Goal: Task Accomplishment & Management: Complete application form

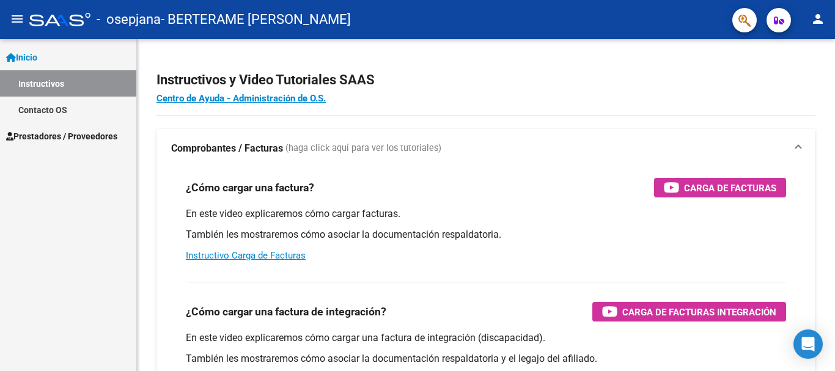
click at [79, 138] on span "Prestadores / Proveedores" at bounding box center [61, 136] width 111 height 13
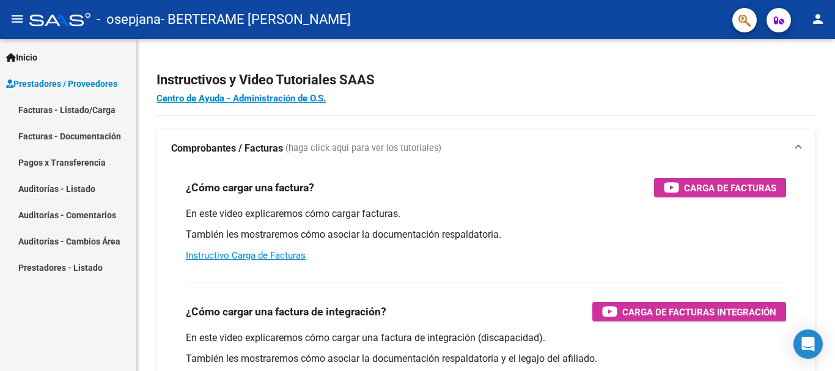
click at [97, 121] on link "Facturas - Listado/Carga" at bounding box center [68, 110] width 136 height 26
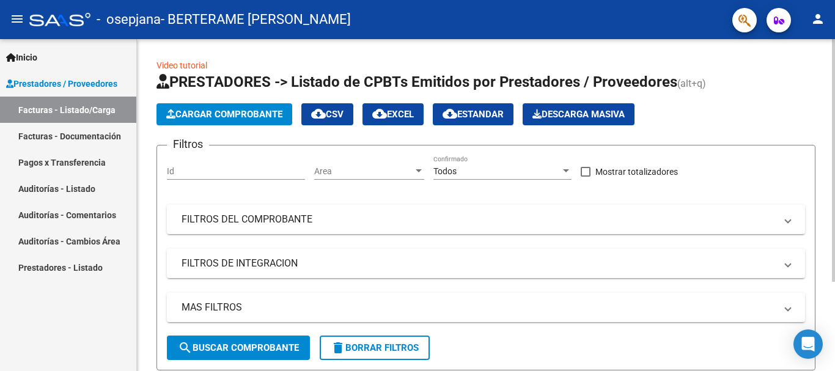
click at [256, 109] on span "Cargar Comprobante" at bounding box center [224, 114] width 116 height 11
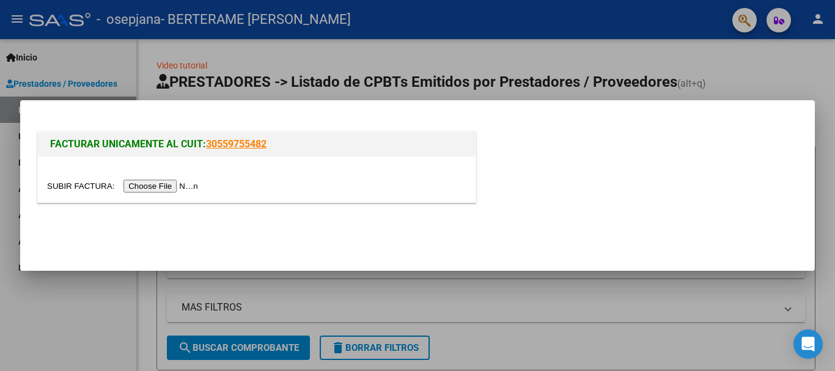
click at [191, 188] on input "file" at bounding box center [124, 186] width 155 height 13
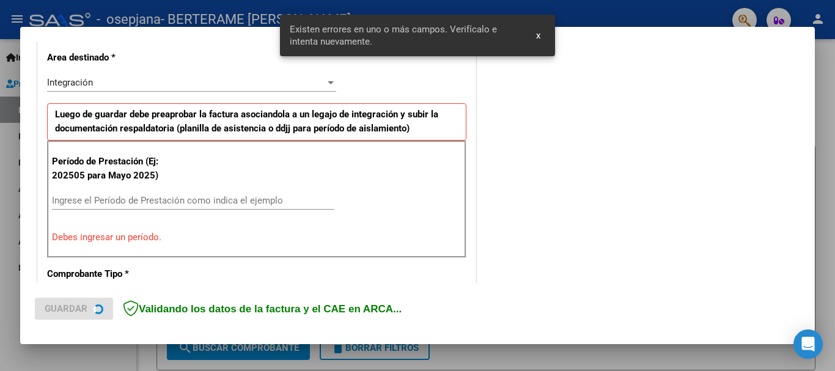
scroll to position [282, 0]
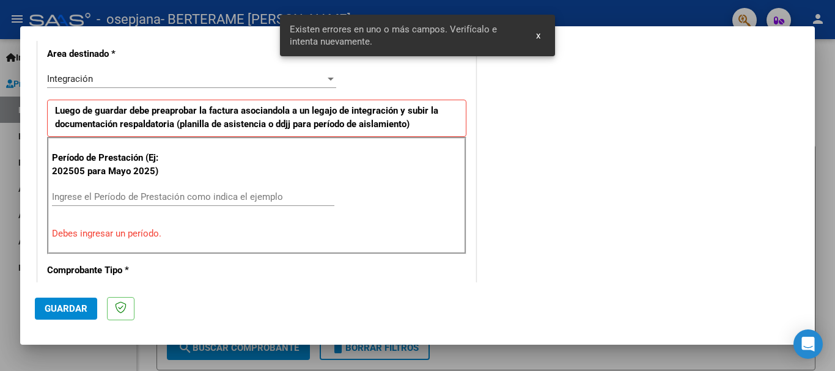
click at [223, 199] on input "Ingrese el Período de Prestación como indica el ejemplo" at bounding box center [193, 196] width 282 height 11
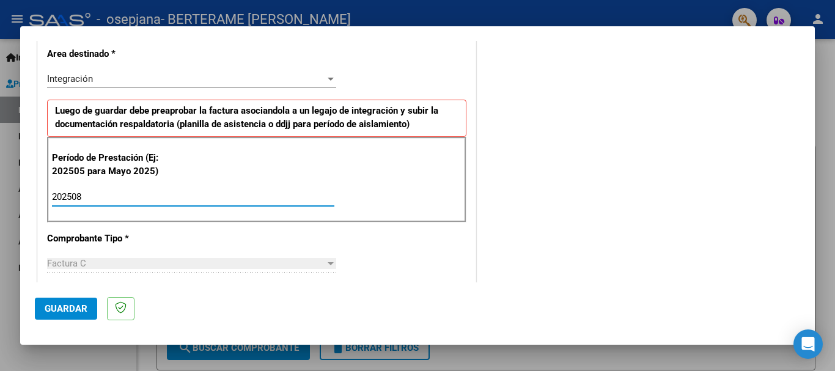
type input "202508"
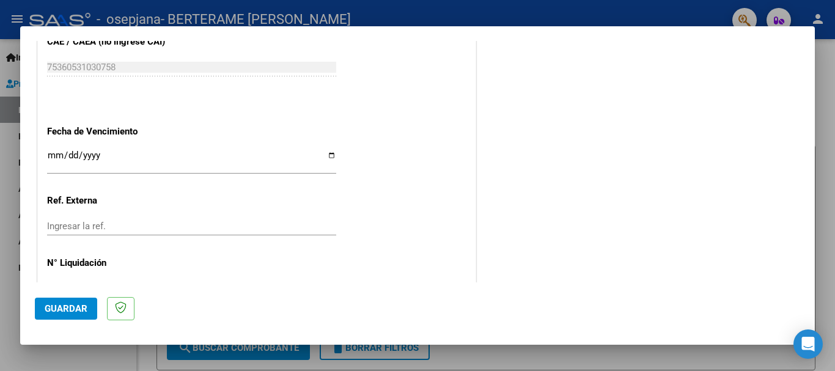
scroll to position [834, 0]
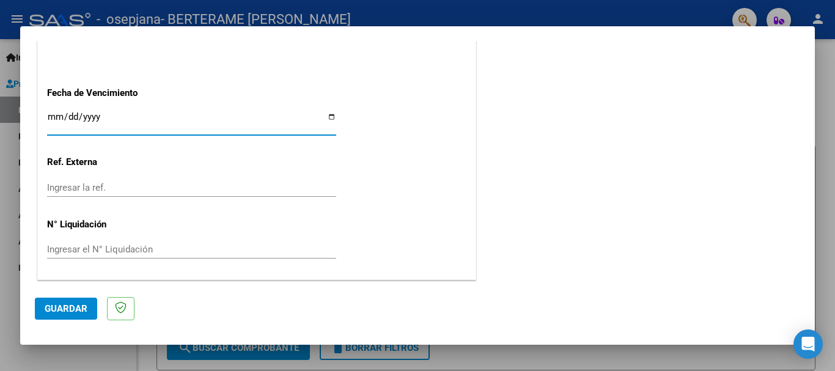
click at [329, 117] on input "Ingresar la fecha" at bounding box center [191, 122] width 289 height 20
type input "[DATE]"
click at [80, 311] on span "Guardar" at bounding box center [66, 308] width 43 height 11
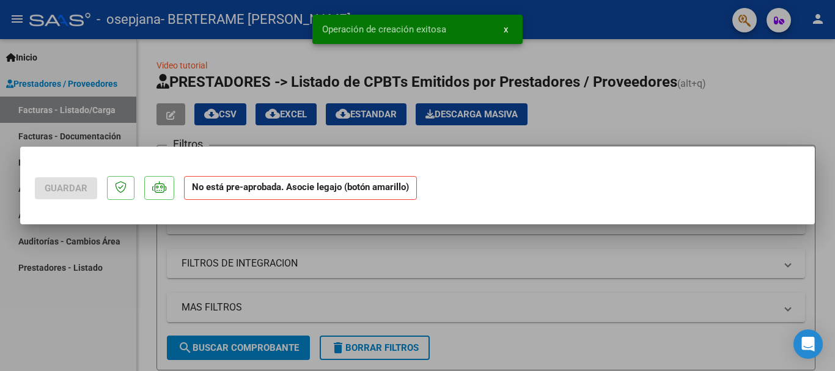
scroll to position [0, 0]
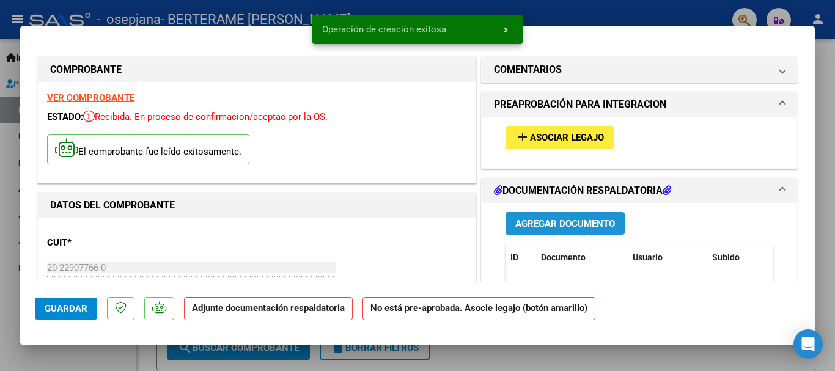
click at [565, 222] on span "Agregar Documento" at bounding box center [565, 223] width 100 height 11
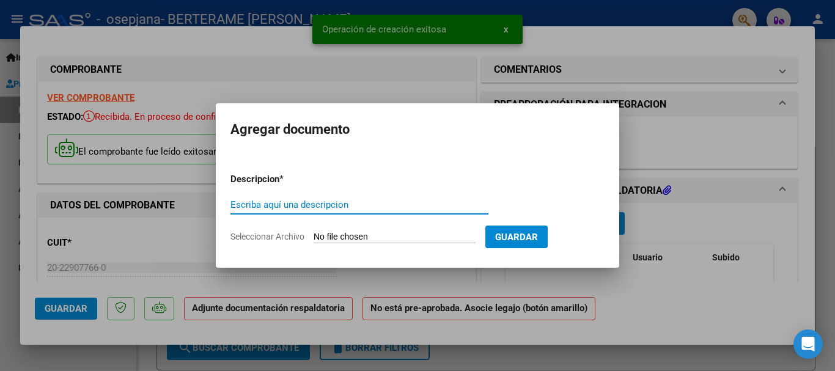
click at [373, 204] on input "Escriba aquí una descripcion" at bounding box center [359, 204] width 258 height 11
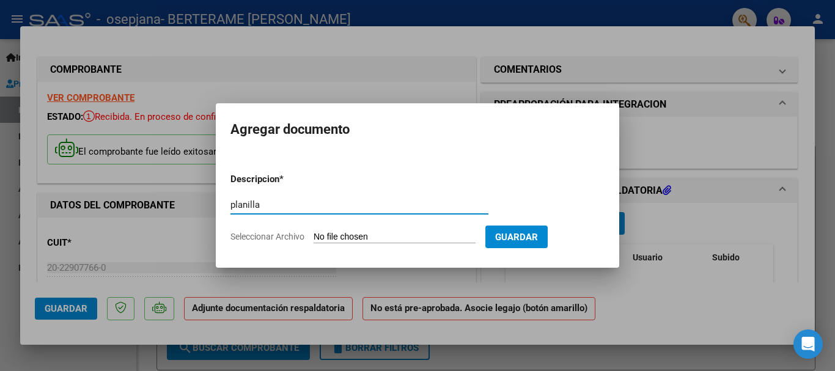
type input "planilla"
click at [419, 237] on input "Seleccionar Archivo" at bounding box center [395, 238] width 162 height 12
type input "C:\fakepath\WhatsApp Image [DATE] 18.55.37.jpeg"
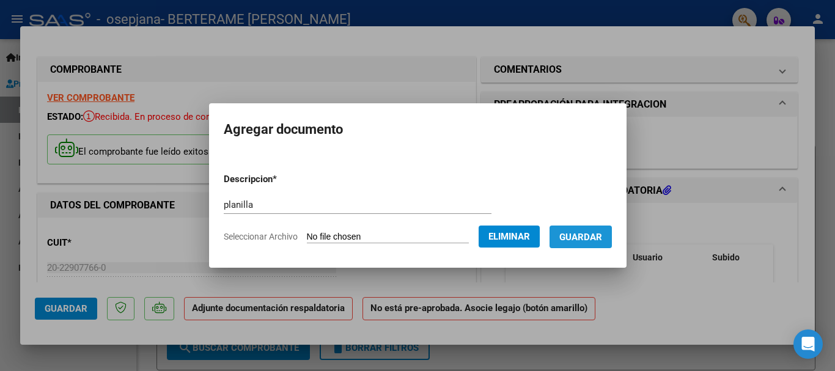
click at [602, 237] on span "Guardar" at bounding box center [580, 237] width 43 height 11
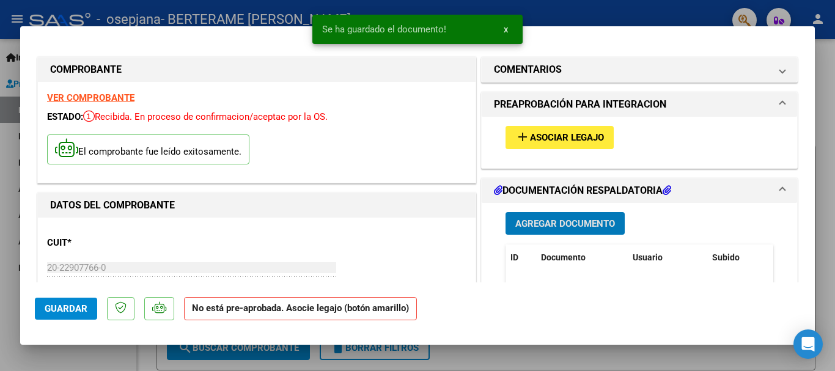
click at [577, 221] on span "Agregar Documento" at bounding box center [565, 223] width 100 height 11
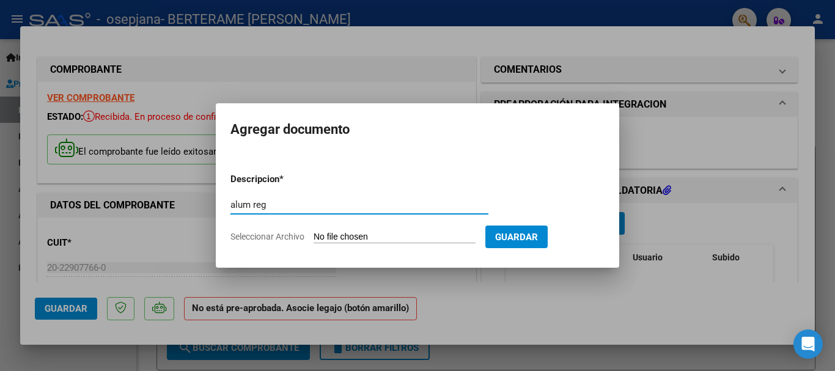
type input "alum reg"
click at [452, 235] on input "Seleccionar Archivo" at bounding box center [395, 238] width 162 height 12
type input "C:\fakepath\WhatsApp Image [DATE] 18.55.28.jpeg"
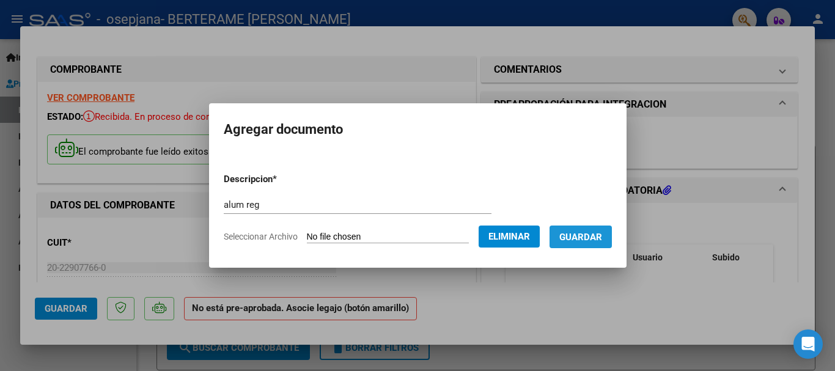
click at [589, 240] on span "Guardar" at bounding box center [580, 237] width 43 height 11
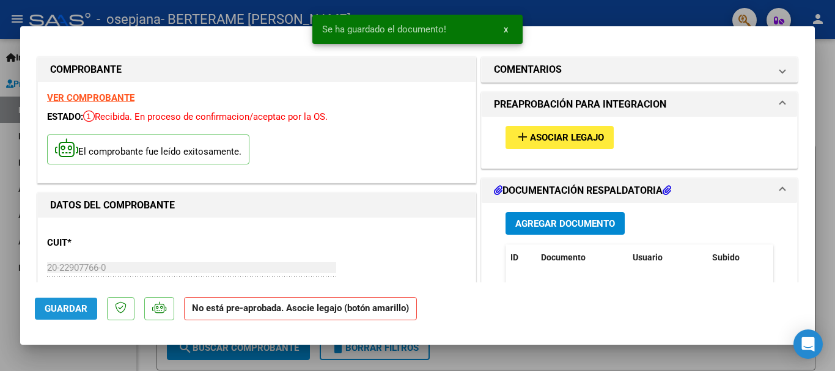
click at [61, 310] on span "Guardar" at bounding box center [66, 308] width 43 height 11
